Goal: Transaction & Acquisition: Purchase product/service

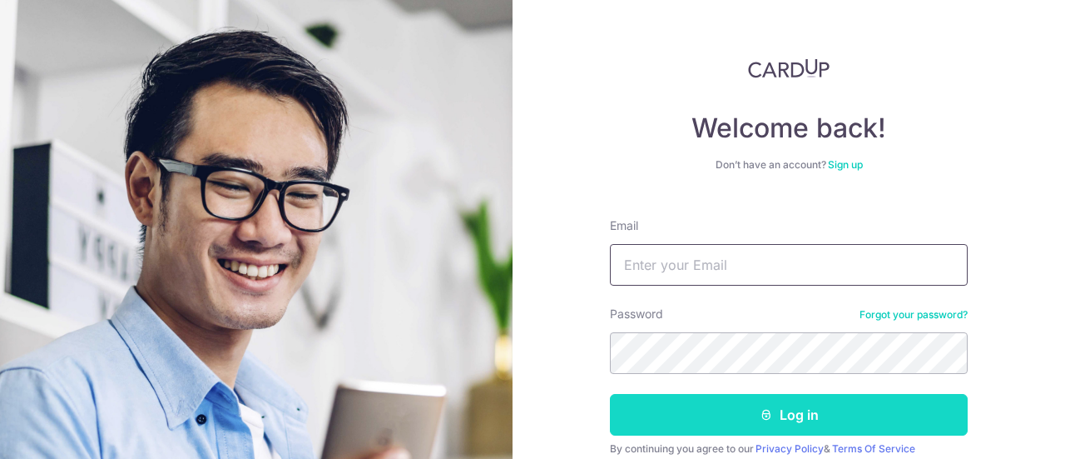
type input "[DOMAIN_NAME][EMAIL_ADDRESS][DOMAIN_NAME]"
click at [755, 434] on button "Log in" at bounding box center [789, 415] width 358 height 42
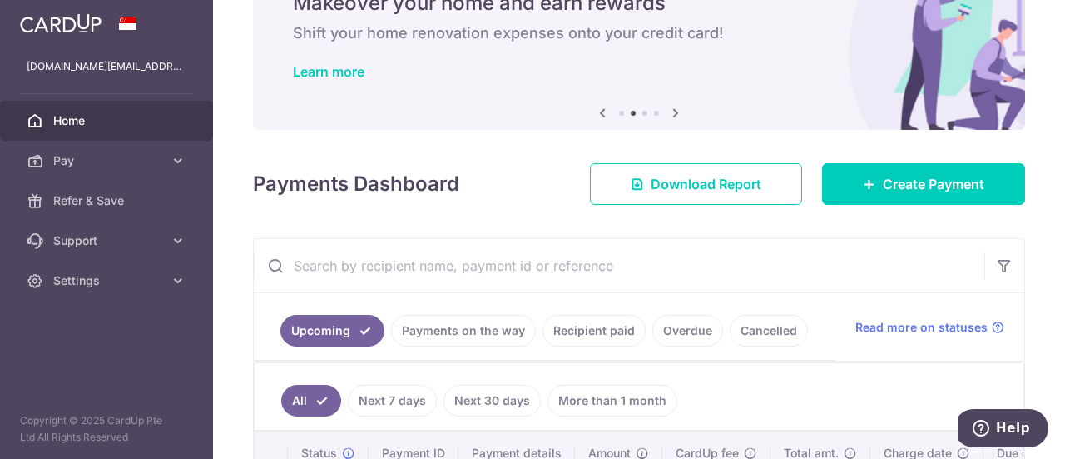
scroll to position [250, 0]
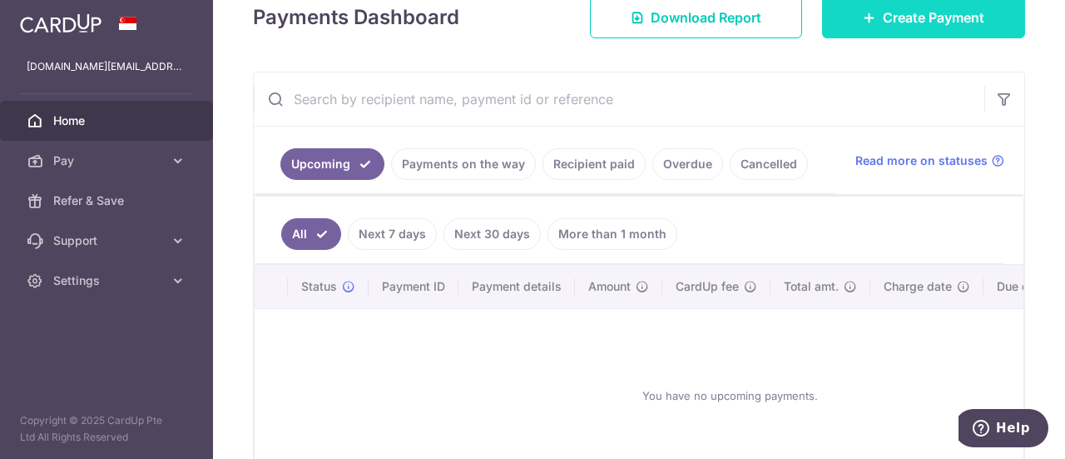
click at [842, 34] on link "Create Payment" at bounding box center [923, 18] width 203 height 42
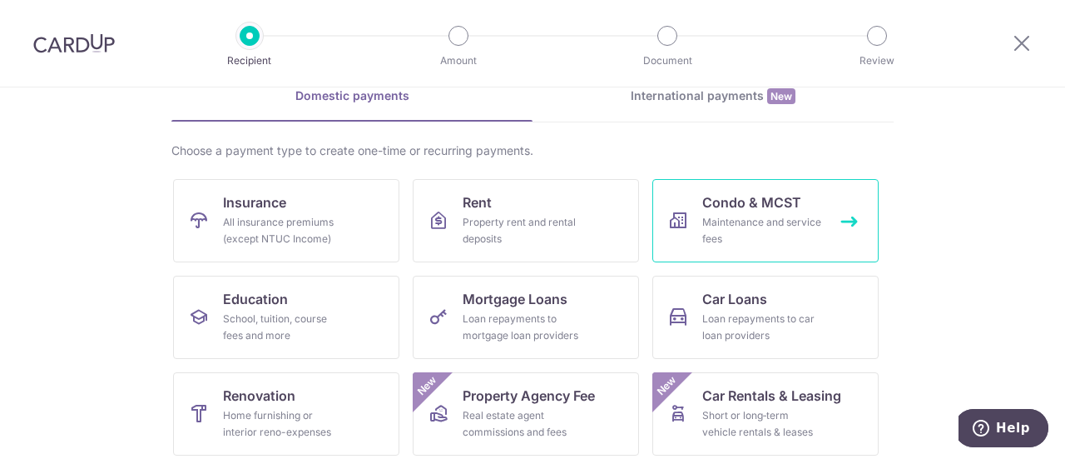
scroll to position [250, 0]
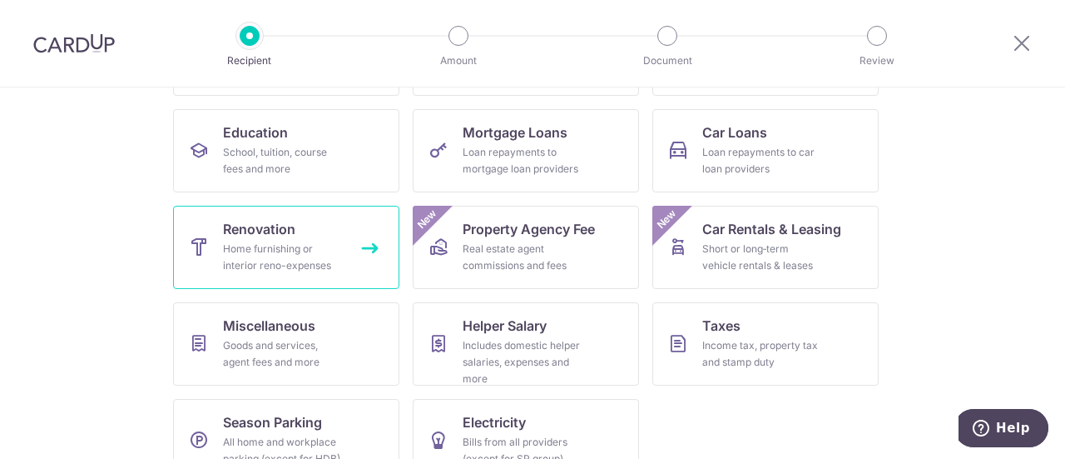
click at [270, 252] on div "Home furnishing or interior reno-expenses" at bounding box center [283, 257] width 120 height 33
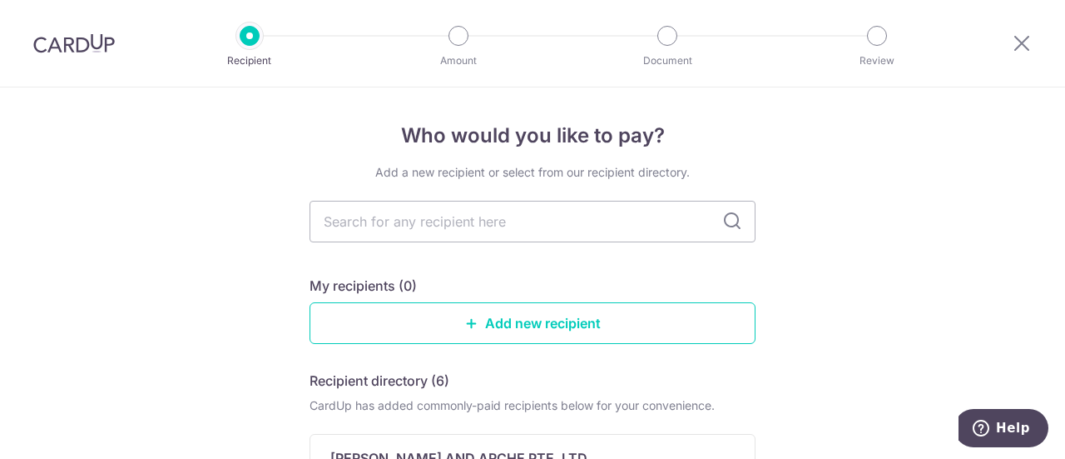
scroll to position [83, 0]
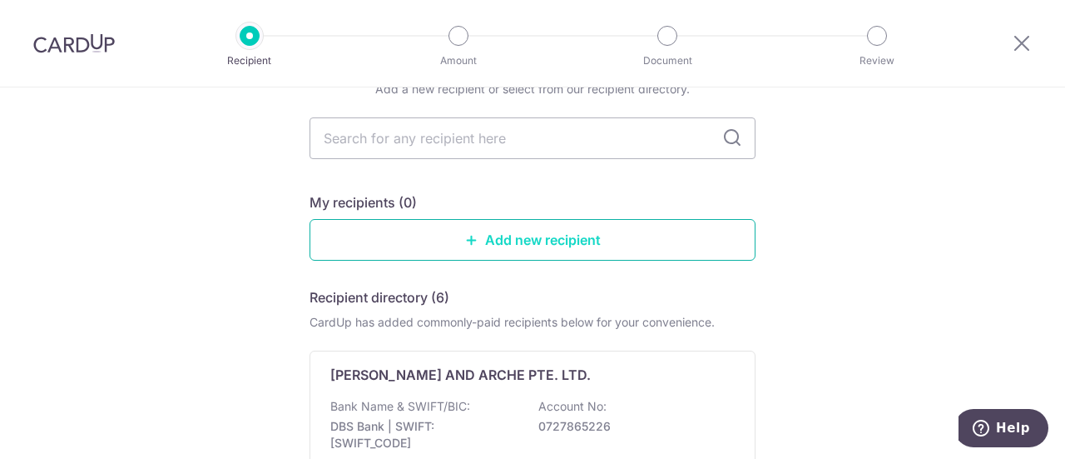
click at [471, 237] on icon at bounding box center [471, 239] width 13 height 13
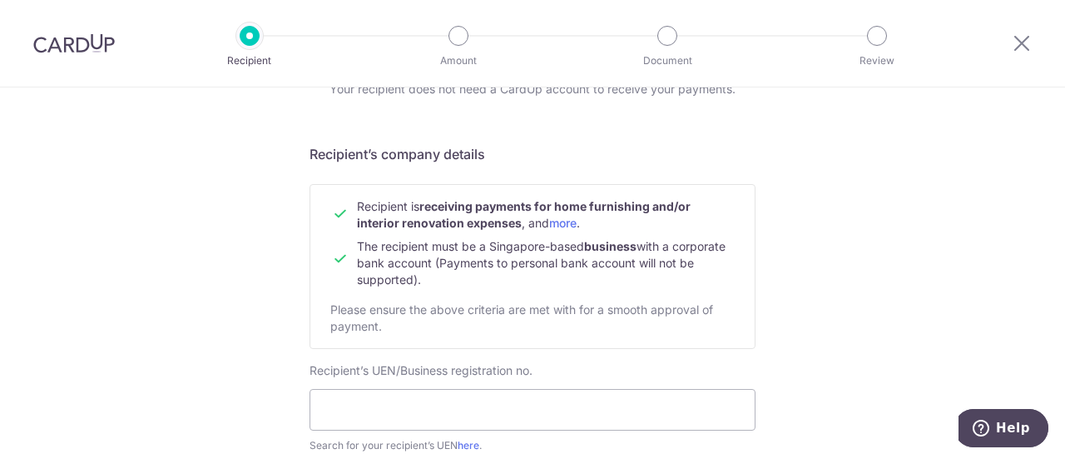
scroll to position [166, 0]
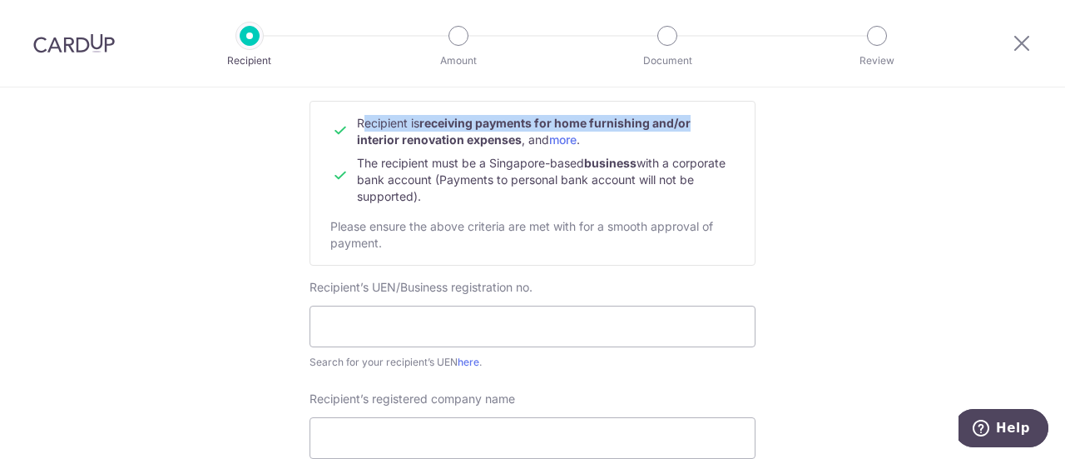
drag, startPoint x: 361, startPoint y: 126, endPoint x: 708, endPoint y: 124, distance: 347.1
click at [708, 124] on td "Recipient is receiving payments for home furnishing and/or interior renovation …" at bounding box center [546, 131] width 378 height 33
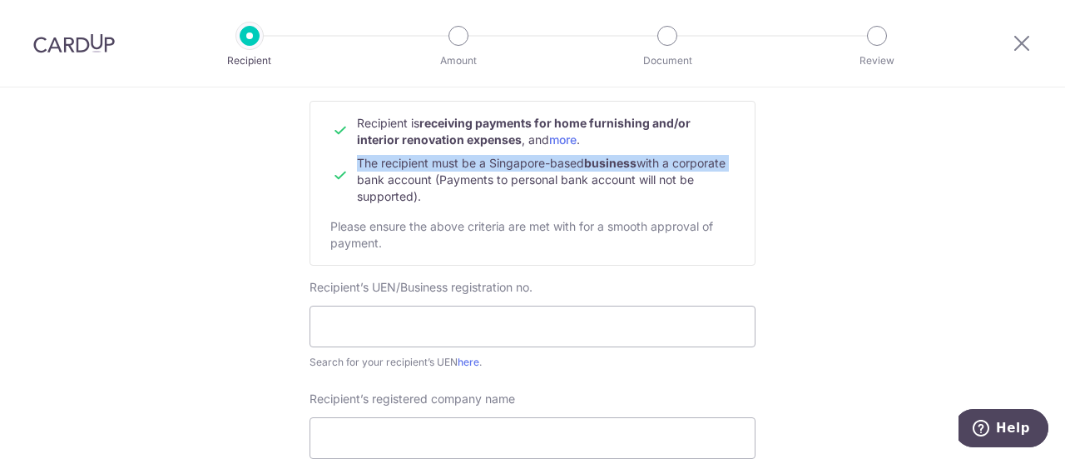
drag, startPoint x: 355, startPoint y: 165, endPoint x: 730, endPoint y: 171, distance: 374.6
click at [730, 171] on td "The recipient must be a Singapore-based business with a corporate bank account …" at bounding box center [546, 176] width 378 height 57
drag, startPoint x: 341, startPoint y: 180, endPoint x: 707, endPoint y: 191, distance: 365.5
click at [707, 191] on tr "The recipient must be a Singapore-based business with a corporate bank account …" at bounding box center [532, 176] width 404 height 57
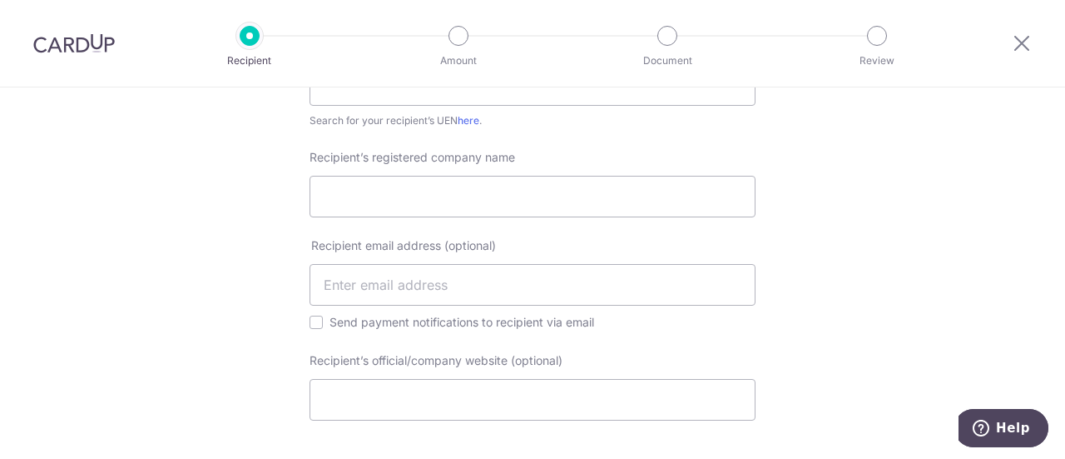
scroll to position [0, 0]
